Goal: Task Accomplishment & Management: Manage account settings

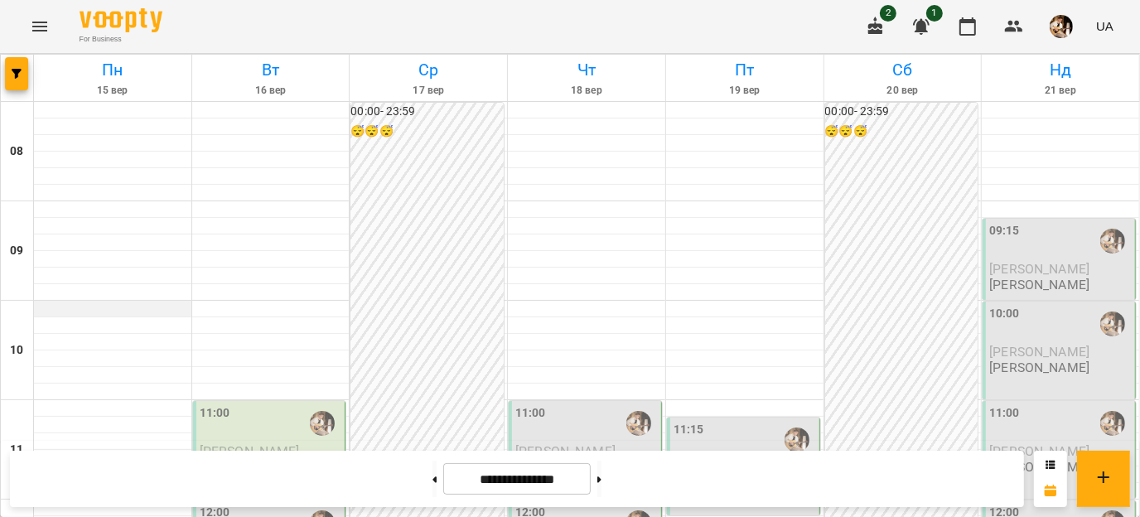
scroll to position [364, 0]
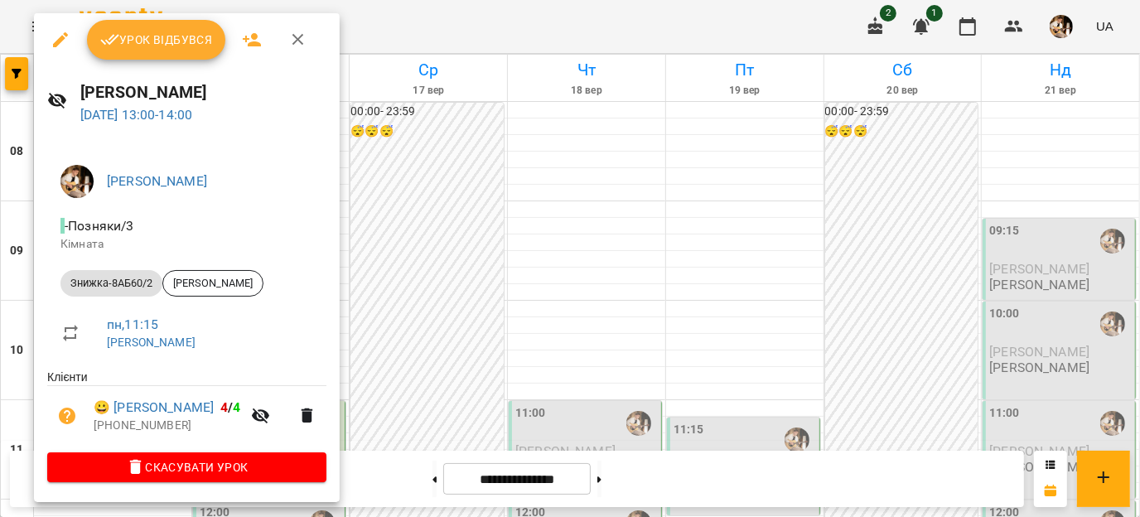
click at [147, 60] on div "Урок відбувся" at bounding box center [187, 39] width 306 height 53
click at [154, 47] on span "Урок відбувся" at bounding box center [156, 40] width 113 height 20
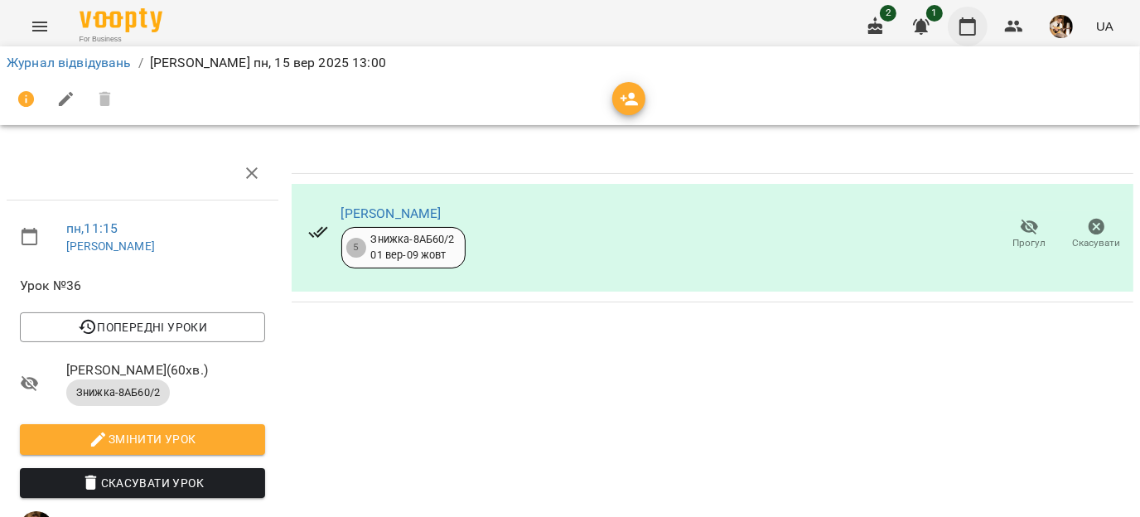
click at [979, 27] on button "button" at bounding box center [968, 27] width 40 height 40
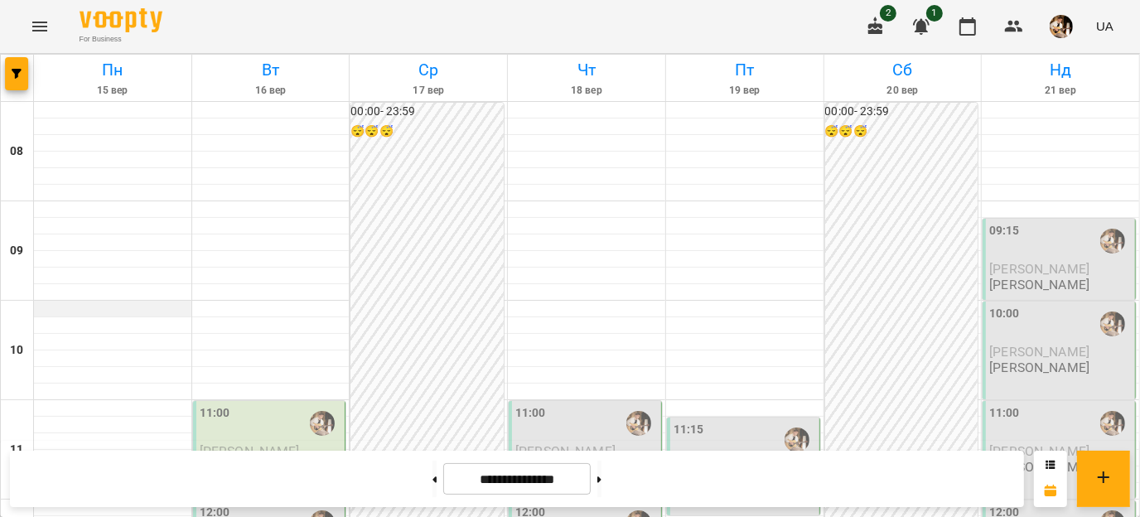
scroll to position [797, 0]
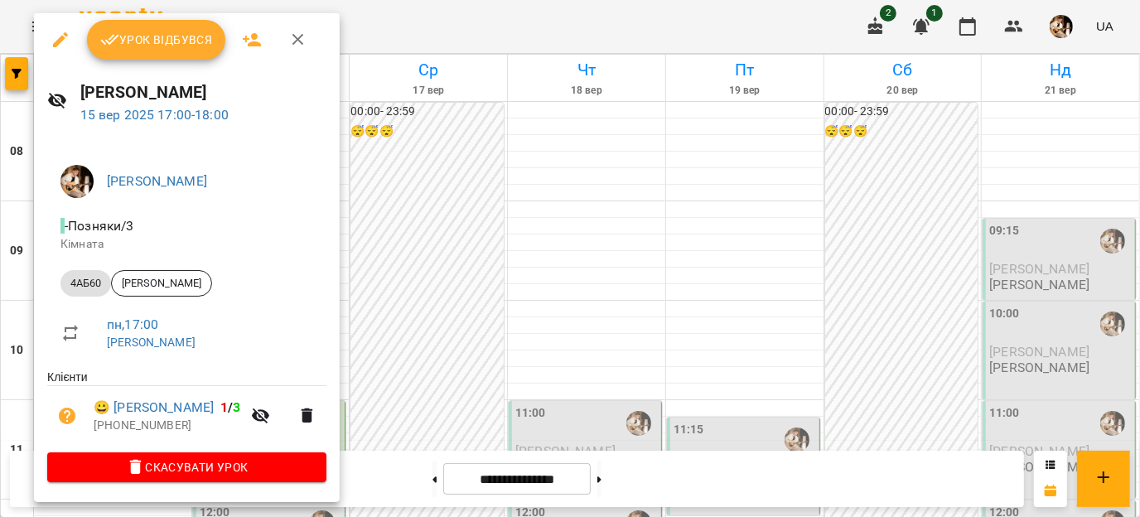
click at [60, 42] on icon "button" at bounding box center [60, 39] width 15 height 15
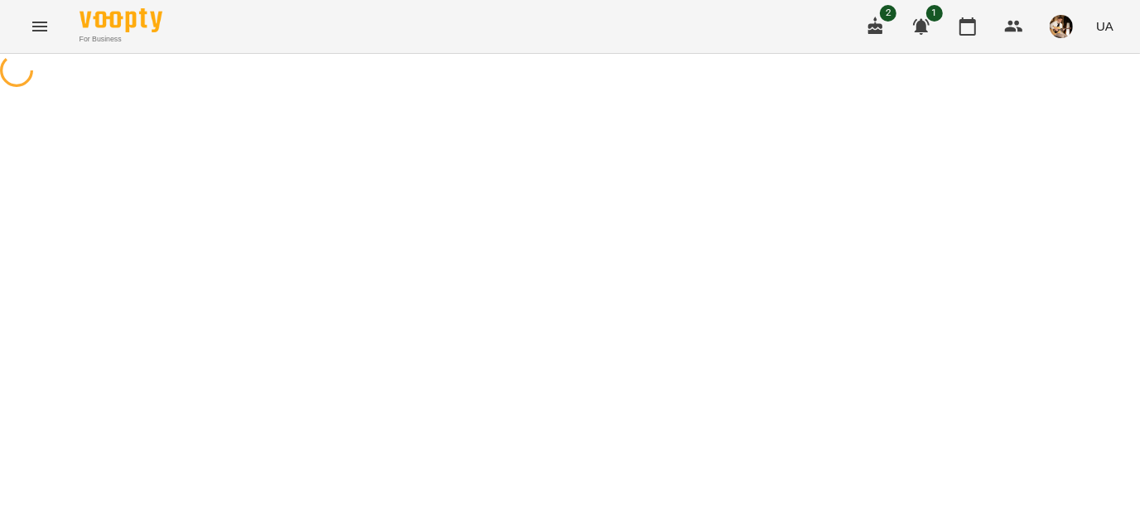
select select "*****"
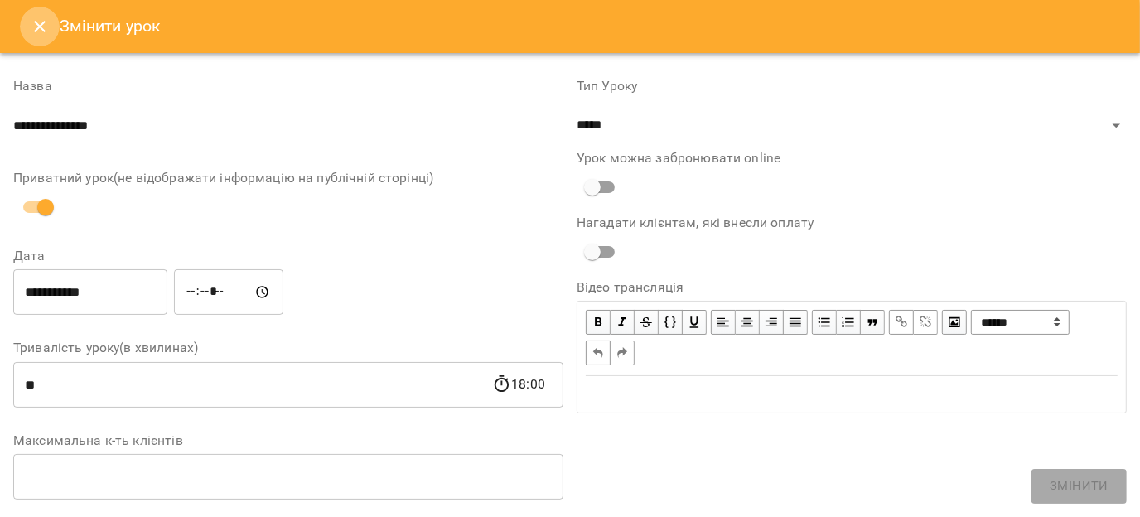
click at [31, 24] on icon "Close" at bounding box center [40, 27] width 20 height 20
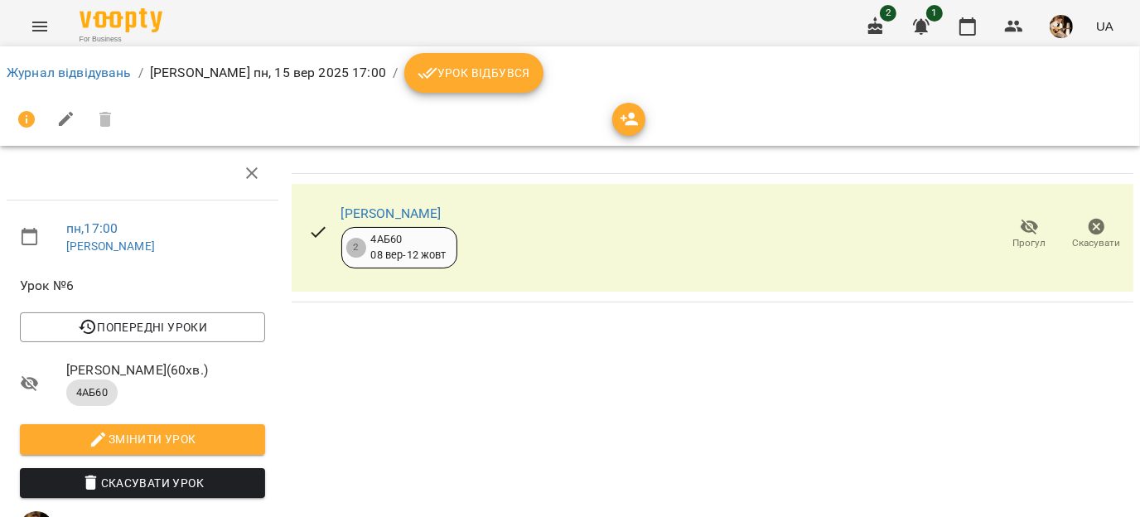
scroll to position [54, 0]
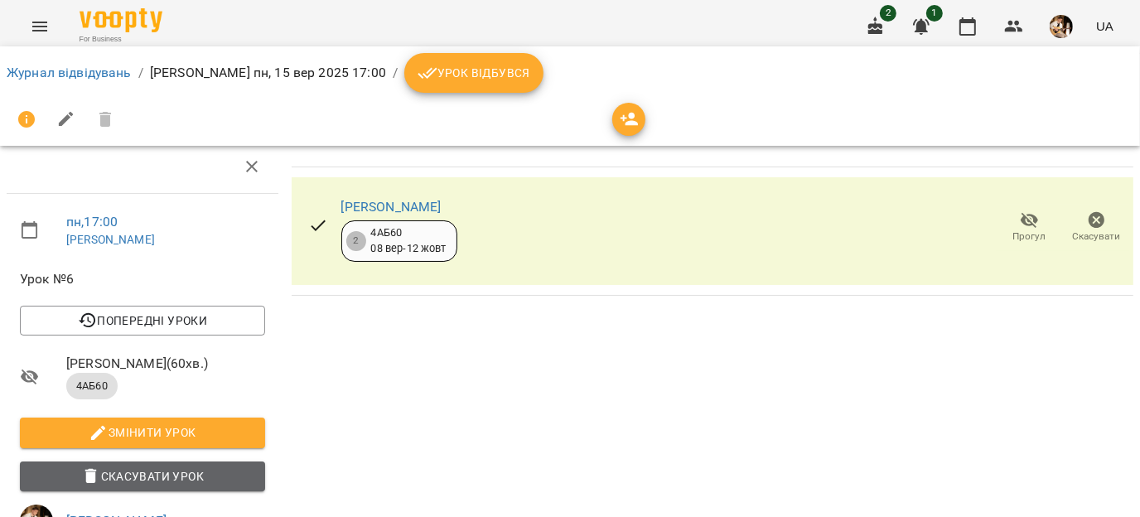
click at [152, 466] on span "Скасувати Урок" at bounding box center [142, 476] width 219 height 20
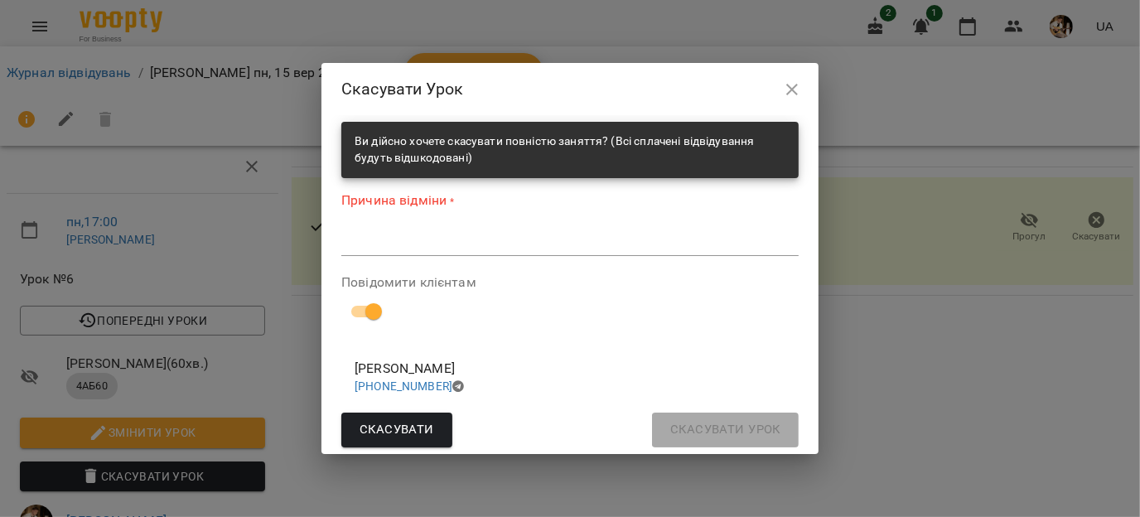
click at [360, 249] on textarea at bounding box center [569, 242] width 457 height 16
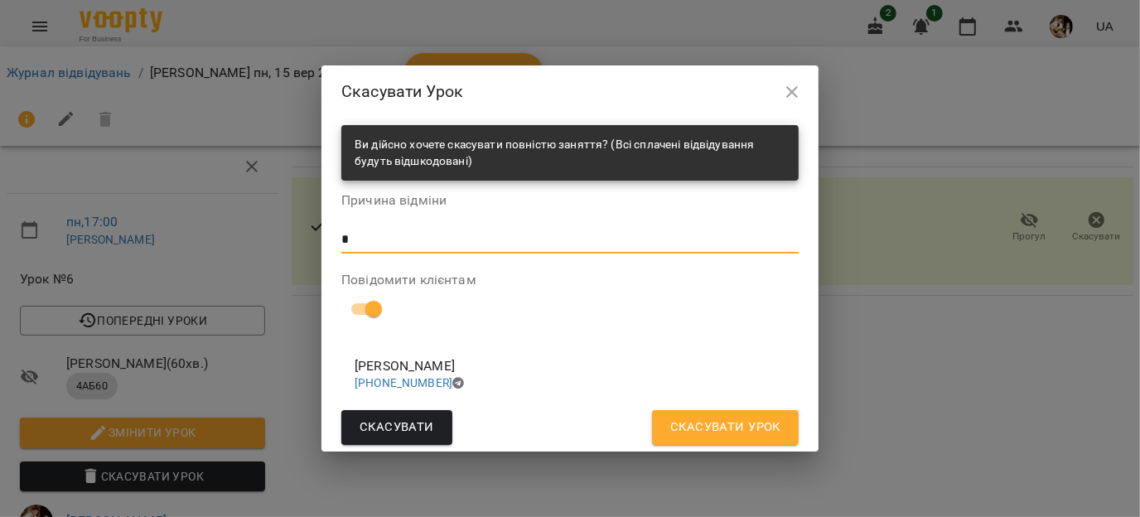
type textarea "*"
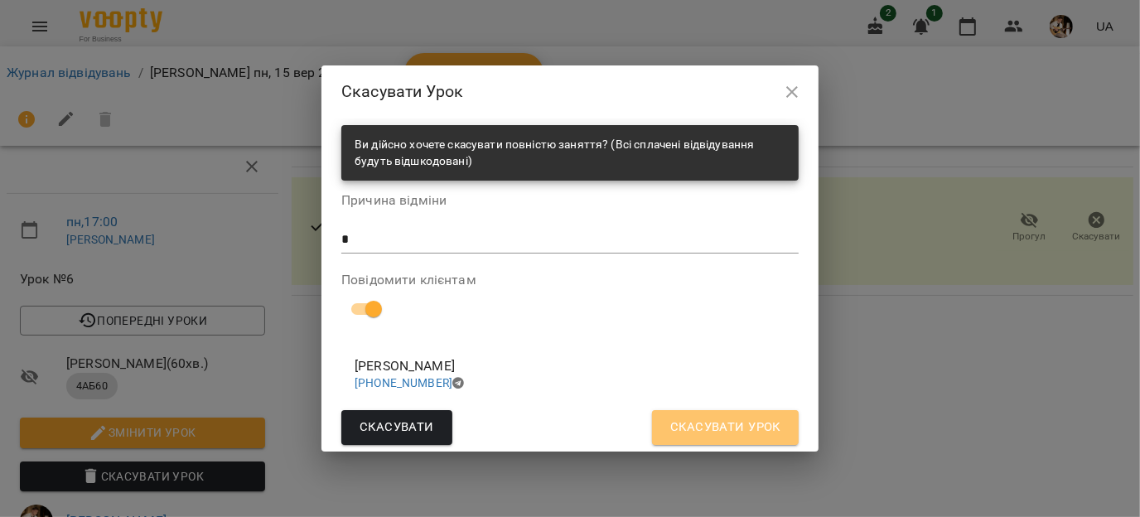
click at [739, 430] on span "Скасувати Урок" at bounding box center [725, 428] width 110 height 22
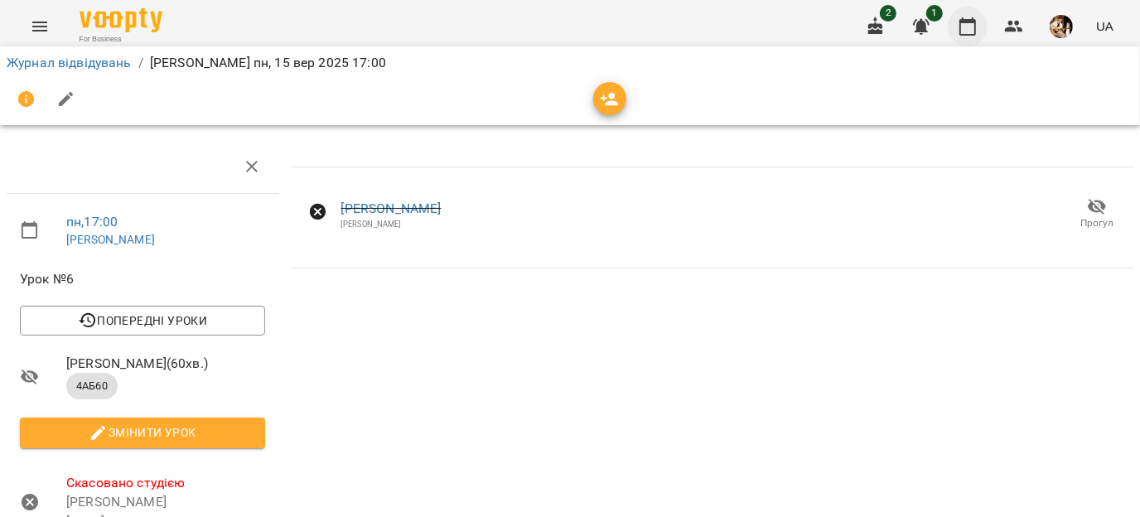
click at [977, 27] on icon "button" at bounding box center [968, 27] width 20 height 20
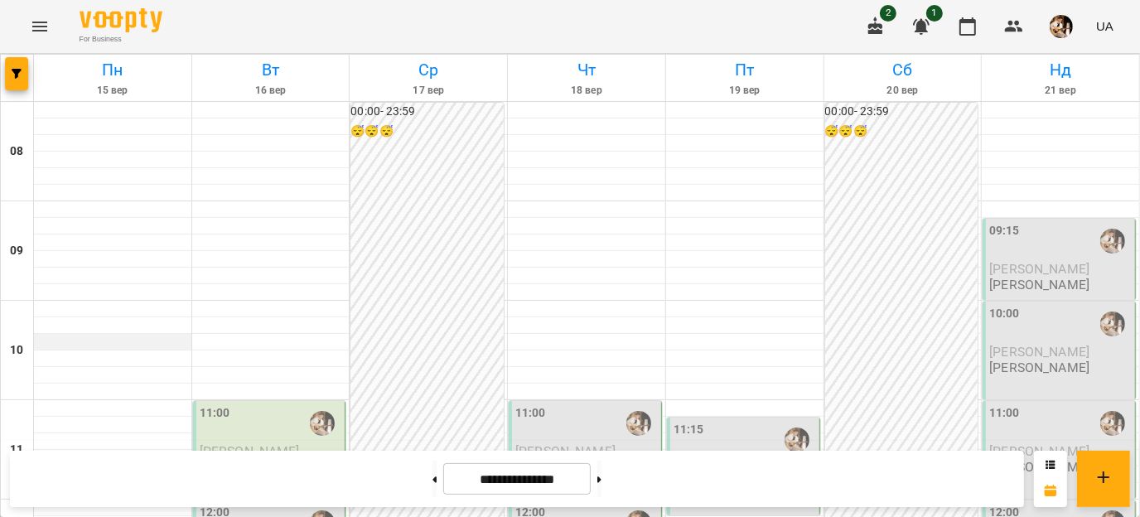
scroll to position [951, 0]
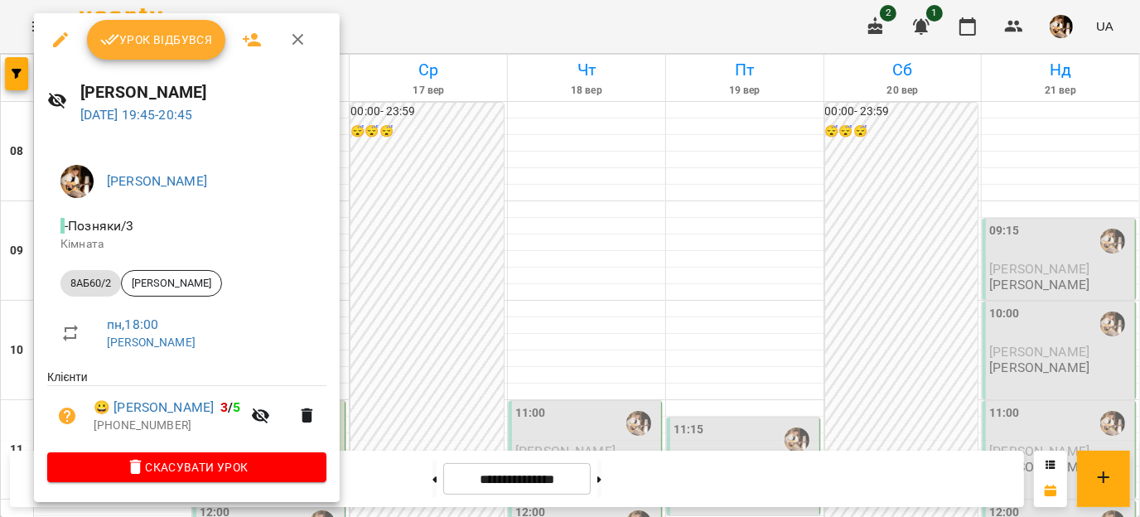
scroll to position [835, 0]
click at [304, 34] on icon "button" at bounding box center [298, 40] width 20 height 20
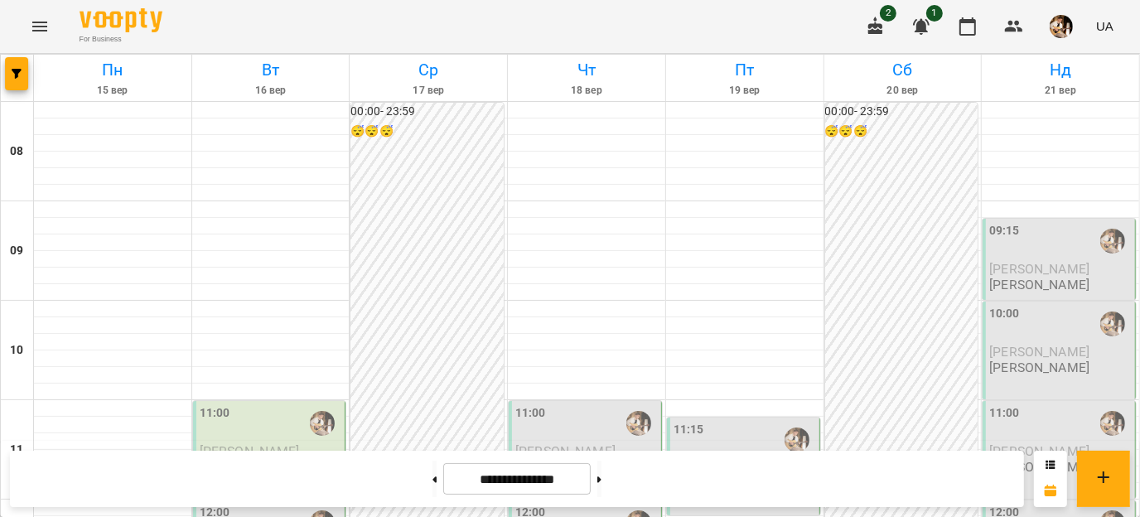
scroll to position [951, 0]
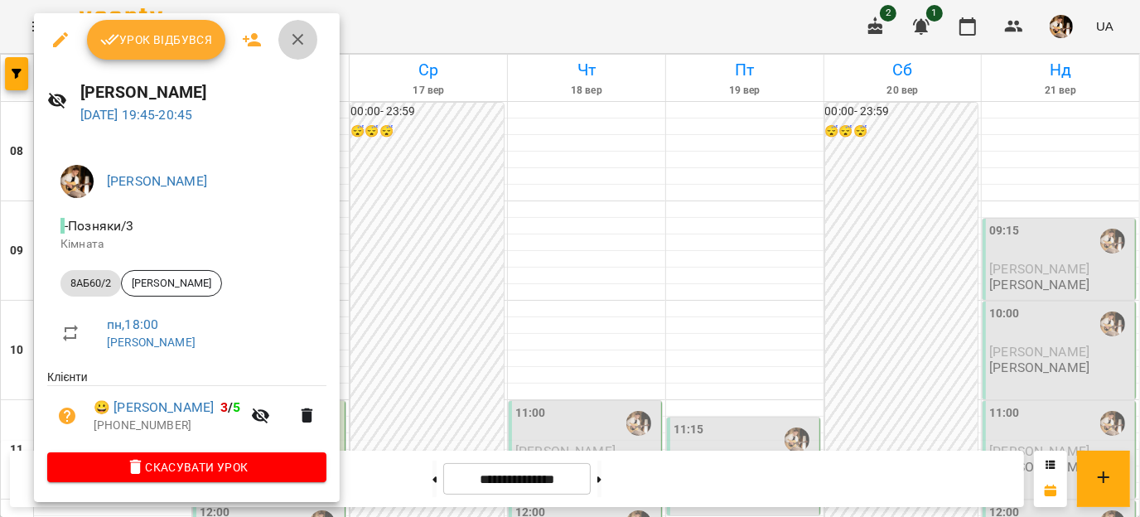
click at [292, 52] on button "button" at bounding box center [298, 40] width 40 height 40
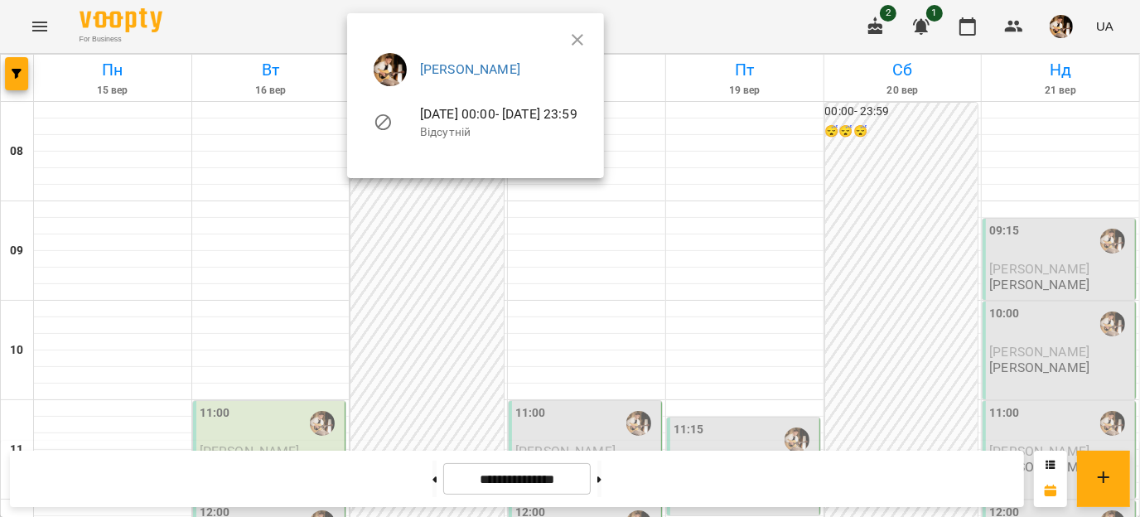
click at [439, 357] on div at bounding box center [570, 258] width 1140 height 517
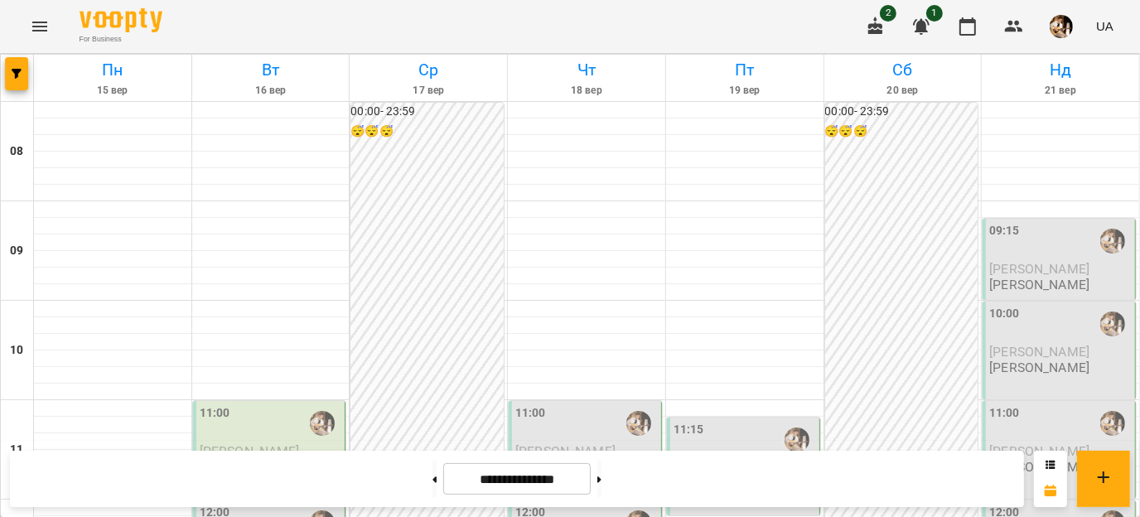
scroll to position [829, 0]
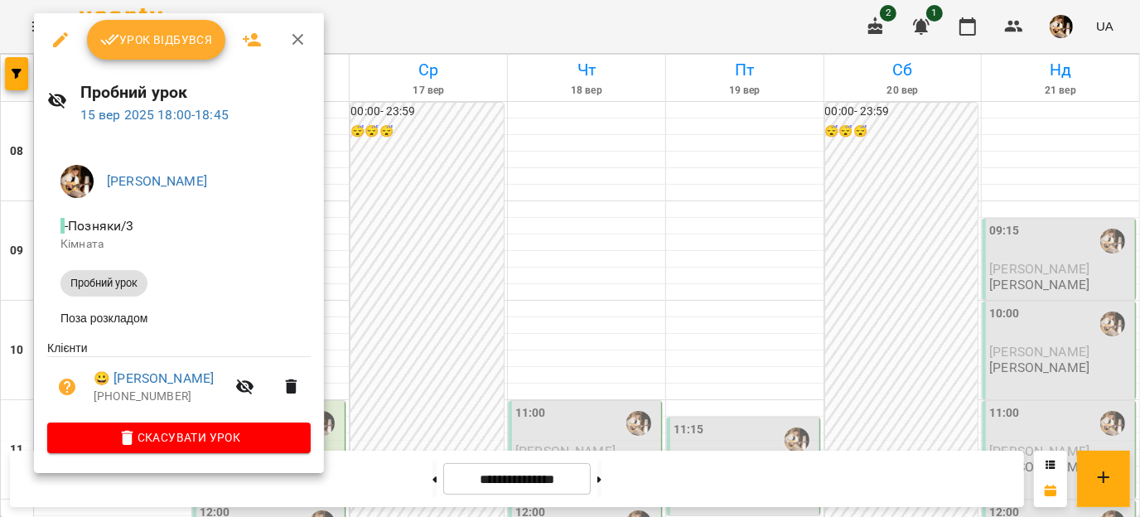
click at [299, 41] on icon "button" at bounding box center [298, 40] width 20 height 20
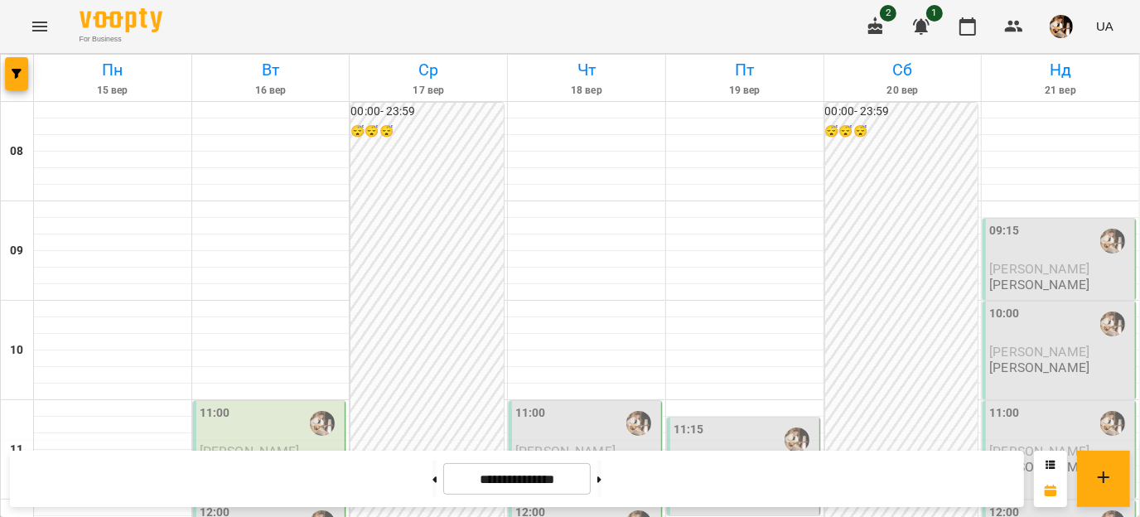
scroll to position [485, 0]
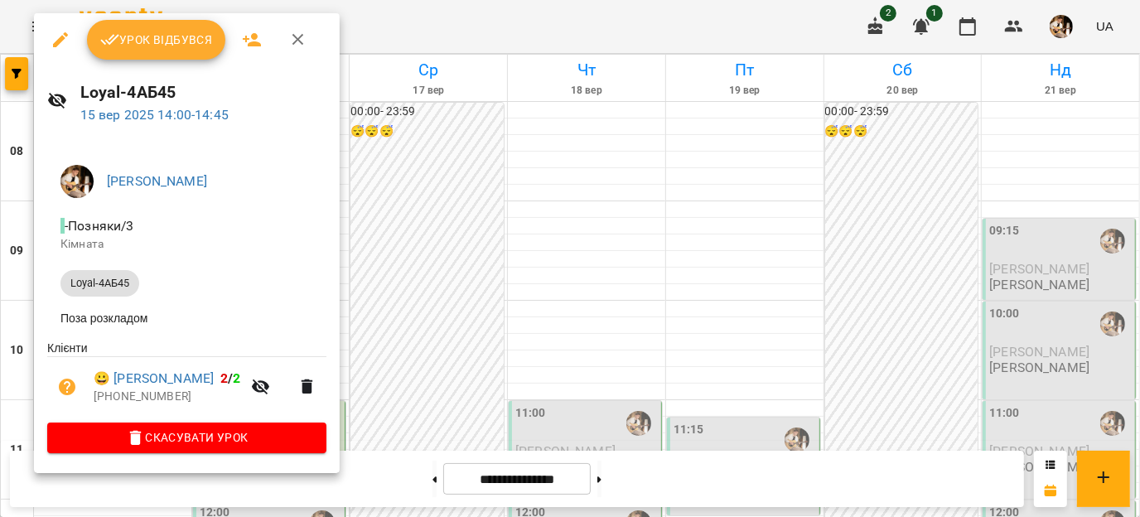
click at [450, 307] on div at bounding box center [570, 258] width 1140 height 517
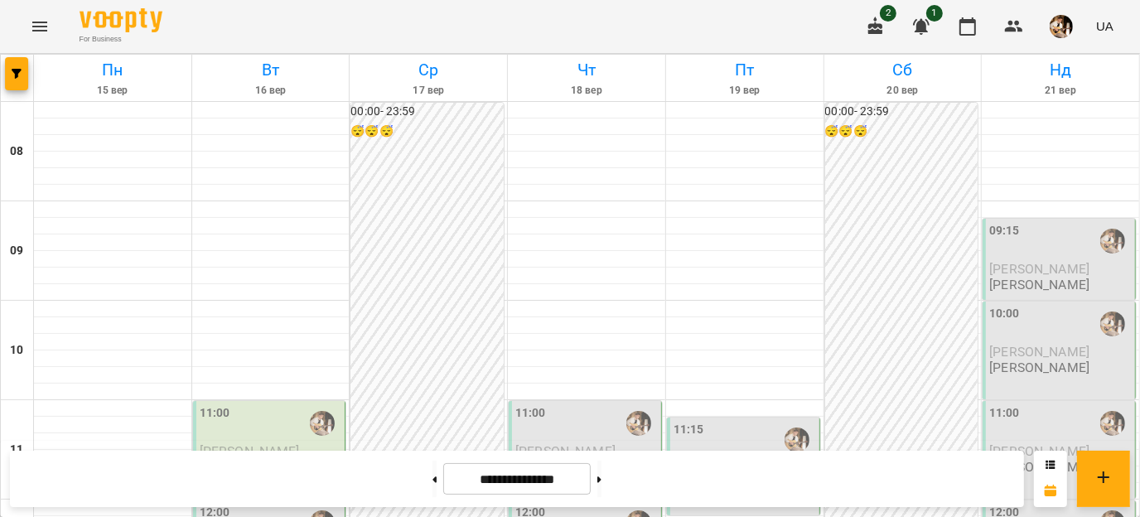
scroll to position [930, 0]
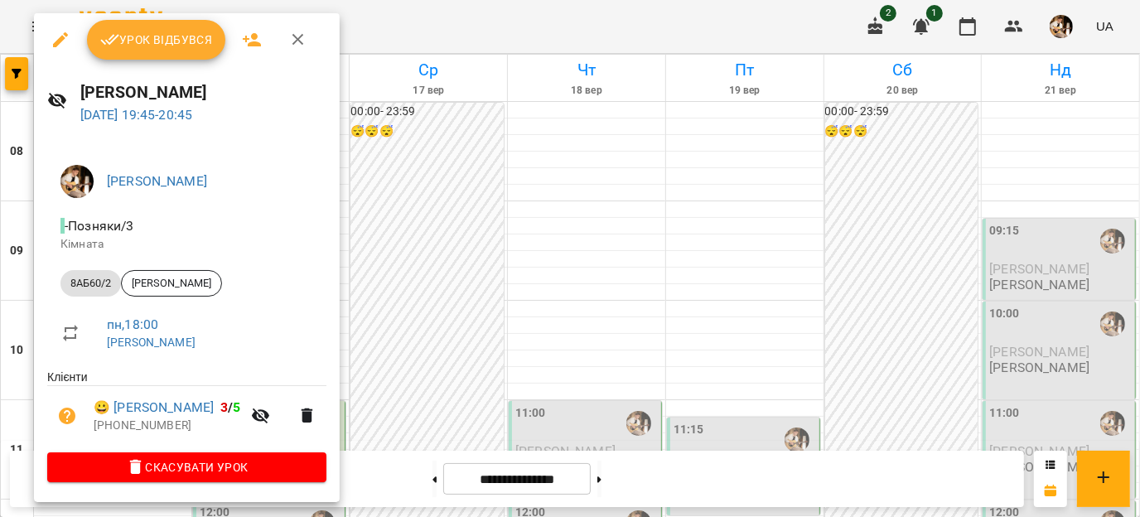
click at [351, 210] on div at bounding box center [570, 258] width 1140 height 517
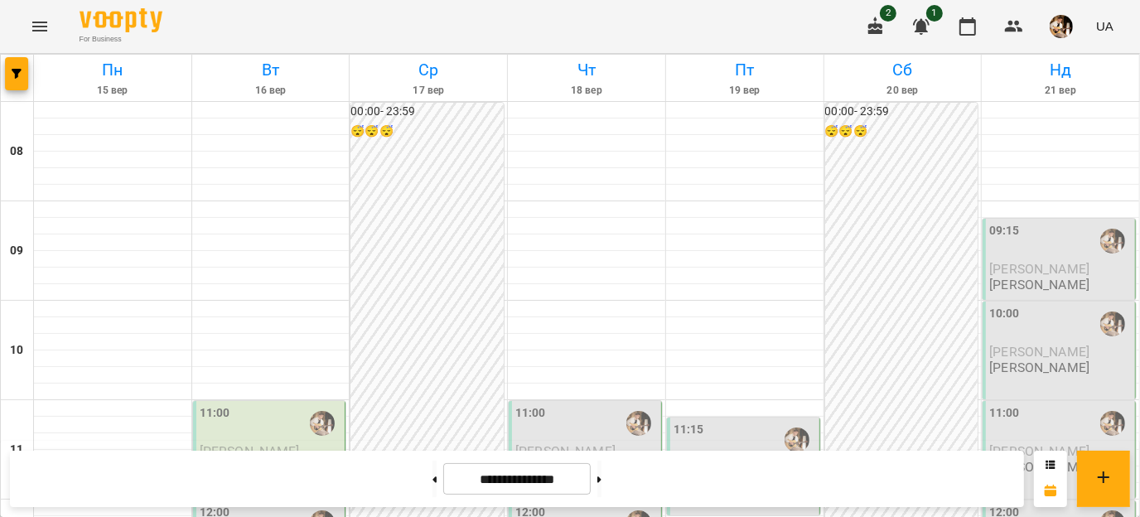
scroll to position [821, 0]
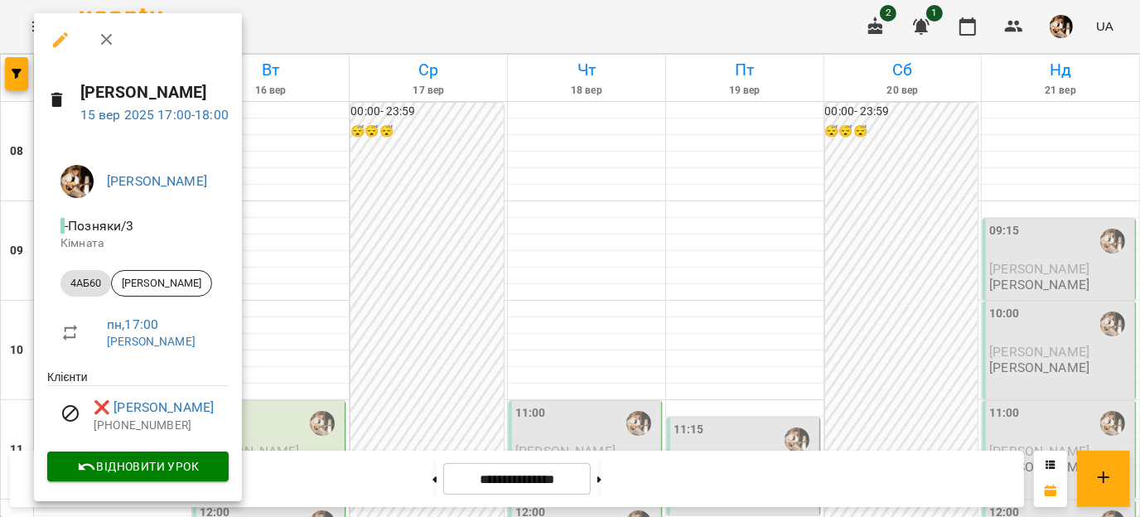
click at [378, 488] on div at bounding box center [570, 258] width 1140 height 517
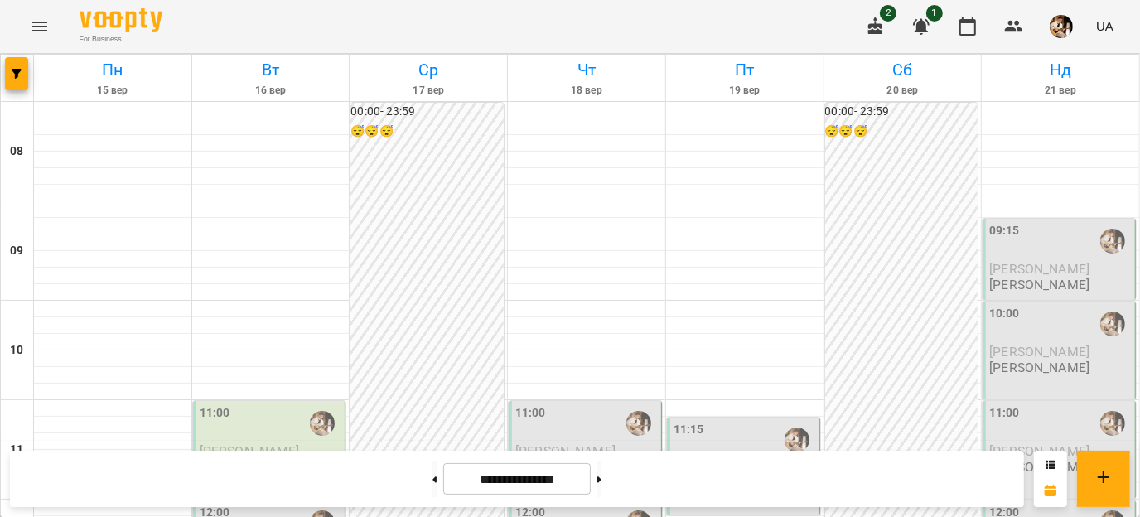
scroll to position [818, 0]
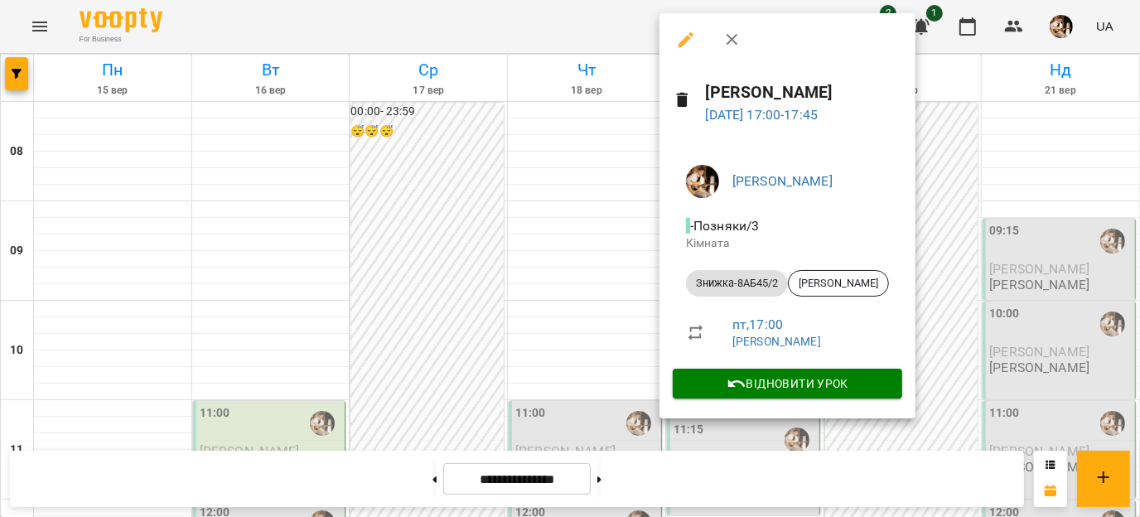
click at [954, 247] on div at bounding box center [570, 258] width 1140 height 517
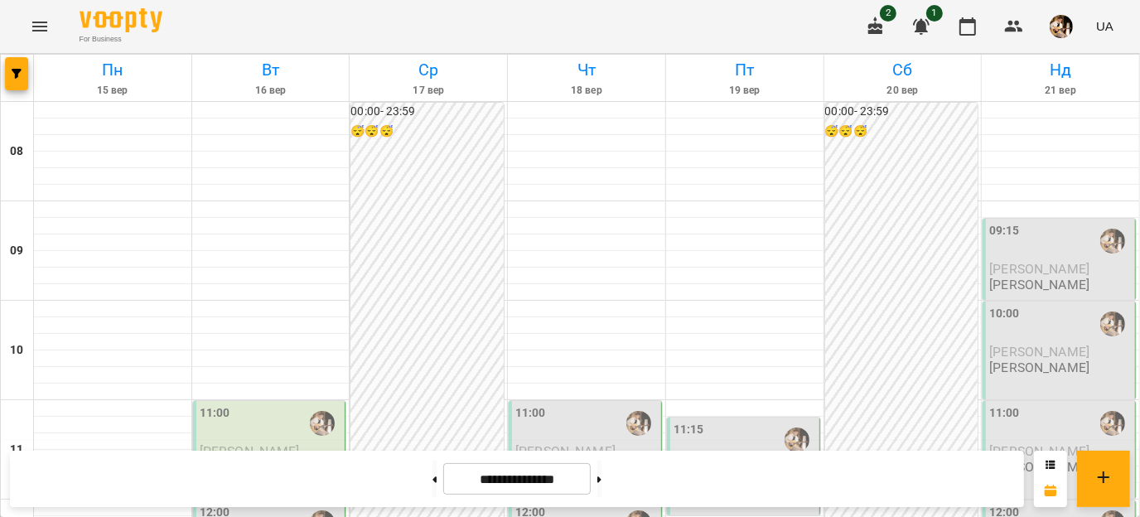
scroll to position [471, 0]
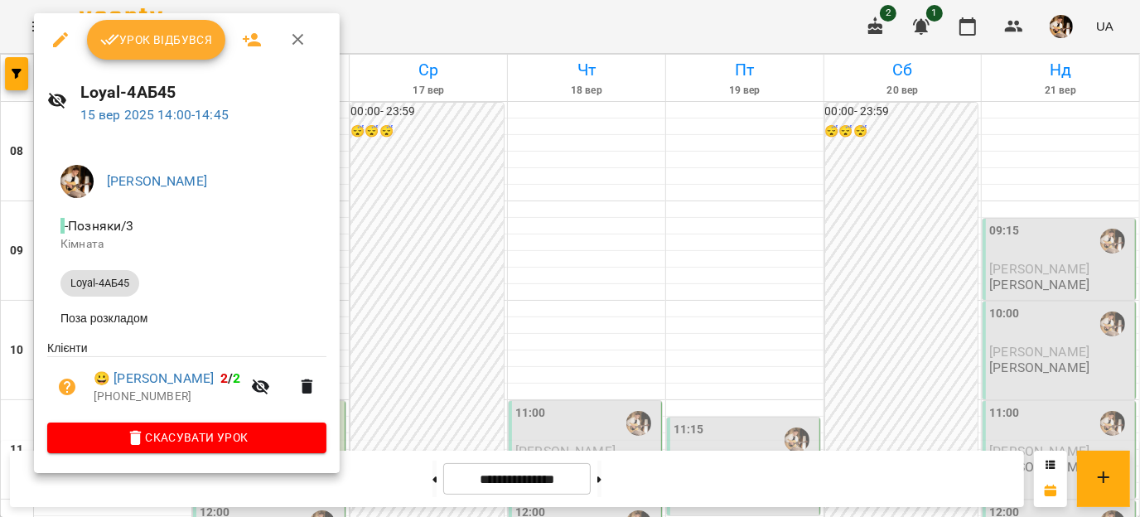
click at [123, 37] on span "Урок відбувся" at bounding box center [156, 40] width 113 height 20
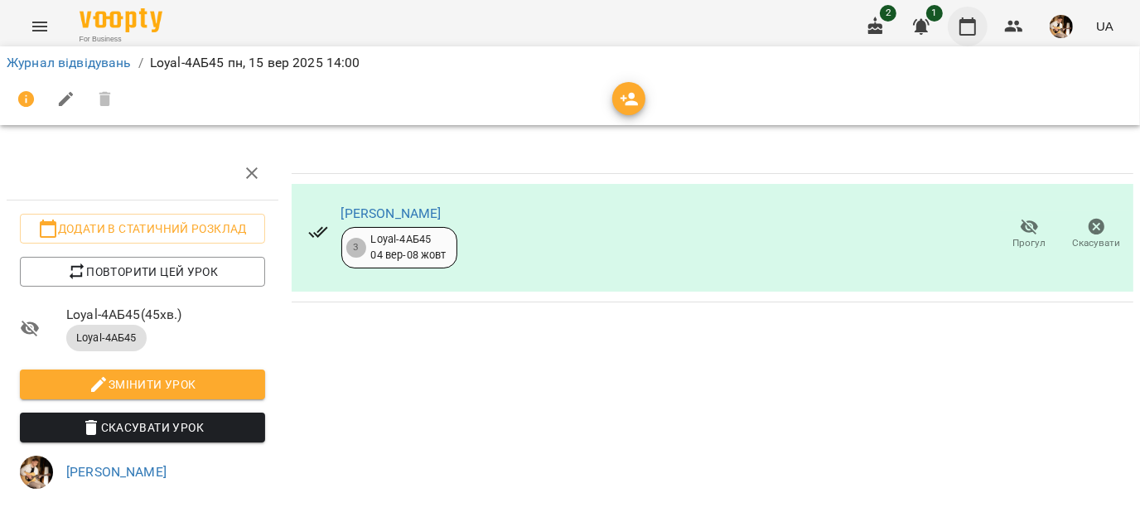
click at [970, 25] on icon "button" at bounding box center [968, 27] width 20 height 20
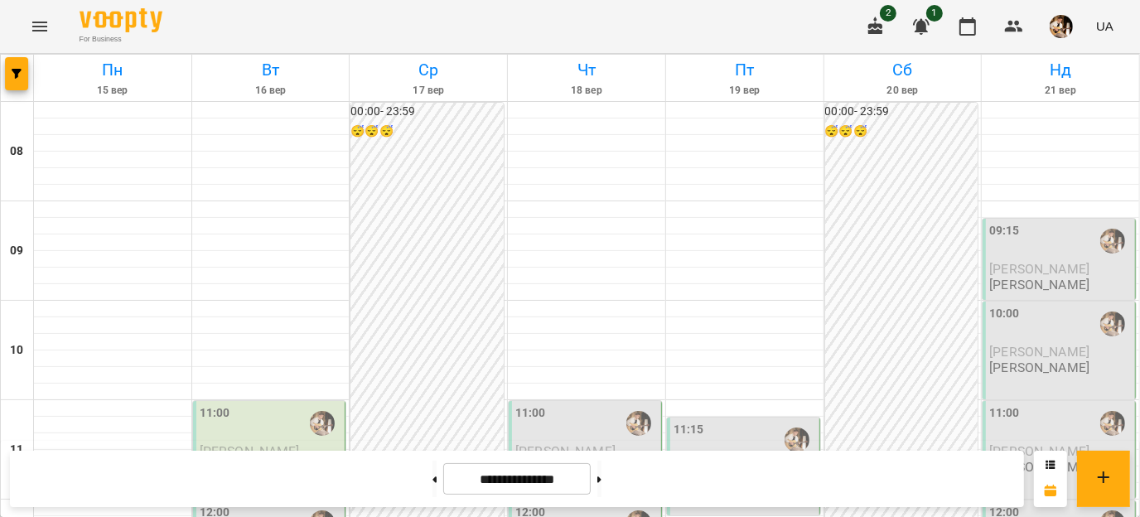
scroll to position [431, 0]
